Goal: Task Accomplishment & Management: Manage account settings

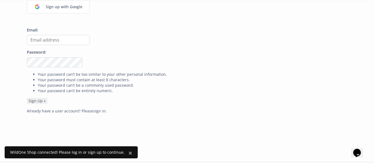
scroll to position [98, 0]
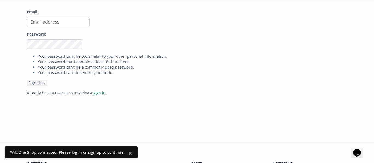
click at [98, 92] on link "sign in" at bounding box center [99, 92] width 12 height 5
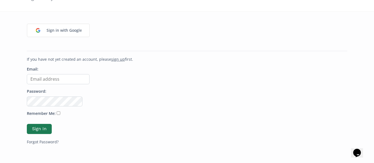
scroll to position [57, 0]
type input "[EMAIL_ADDRESS][DOMAIN_NAME]"
click at [43, 127] on button "Sign In" at bounding box center [39, 129] width 27 height 12
